Goal: Information Seeking & Learning: Learn about a topic

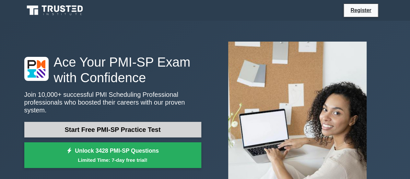
click at [150, 123] on link "Start Free PMI-SP Practice Test" at bounding box center [112, 130] width 177 height 16
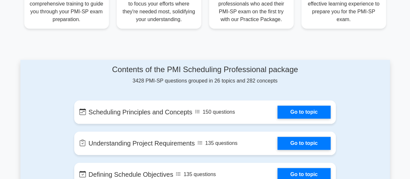
scroll to position [324, 0]
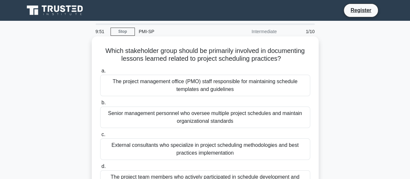
drag, startPoint x: 128, startPoint y: 50, endPoint x: 286, endPoint y: 57, distance: 157.9
click at [286, 57] on h5 "Which stakeholder group should be primarily involved in documenting lessons lea…" at bounding box center [206, 55] width 212 height 16
click at [124, 115] on div "Senior management personnel who oversee multiple project schedules and maintain…" at bounding box center [205, 116] width 210 height 21
click at [100, 105] on input "b. Senior management personnel who oversee multiple project schedules and maint…" at bounding box center [100, 103] width 0 height 4
